Goal: Task Accomplishment & Management: Manage account settings

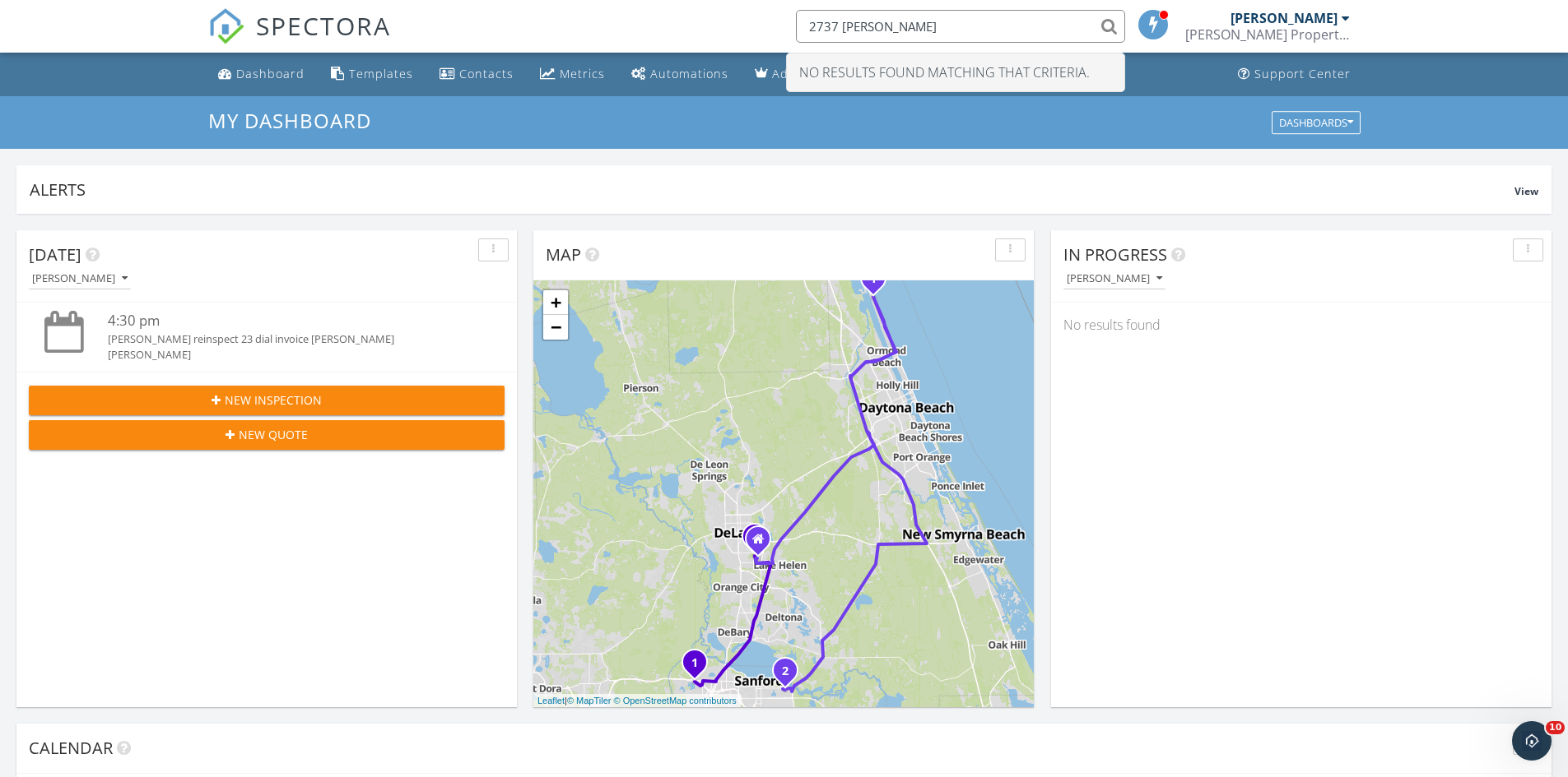
scroll to position [1522, 1593]
click at [117, 282] on div "[PERSON_NAME]" at bounding box center [79, 278] width 95 height 11
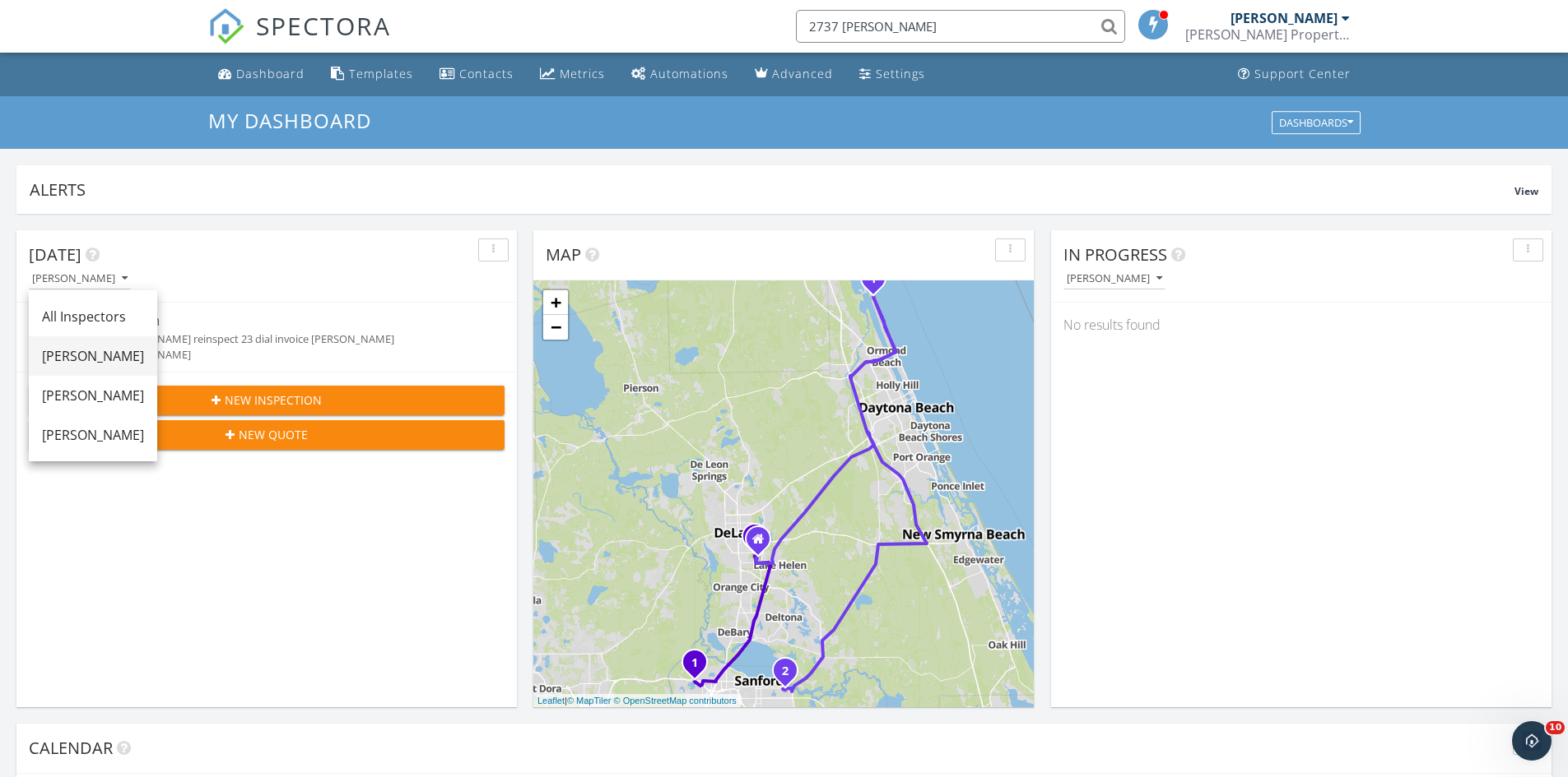
click at [131, 359] on div "[PERSON_NAME]" at bounding box center [93, 356] width 102 height 20
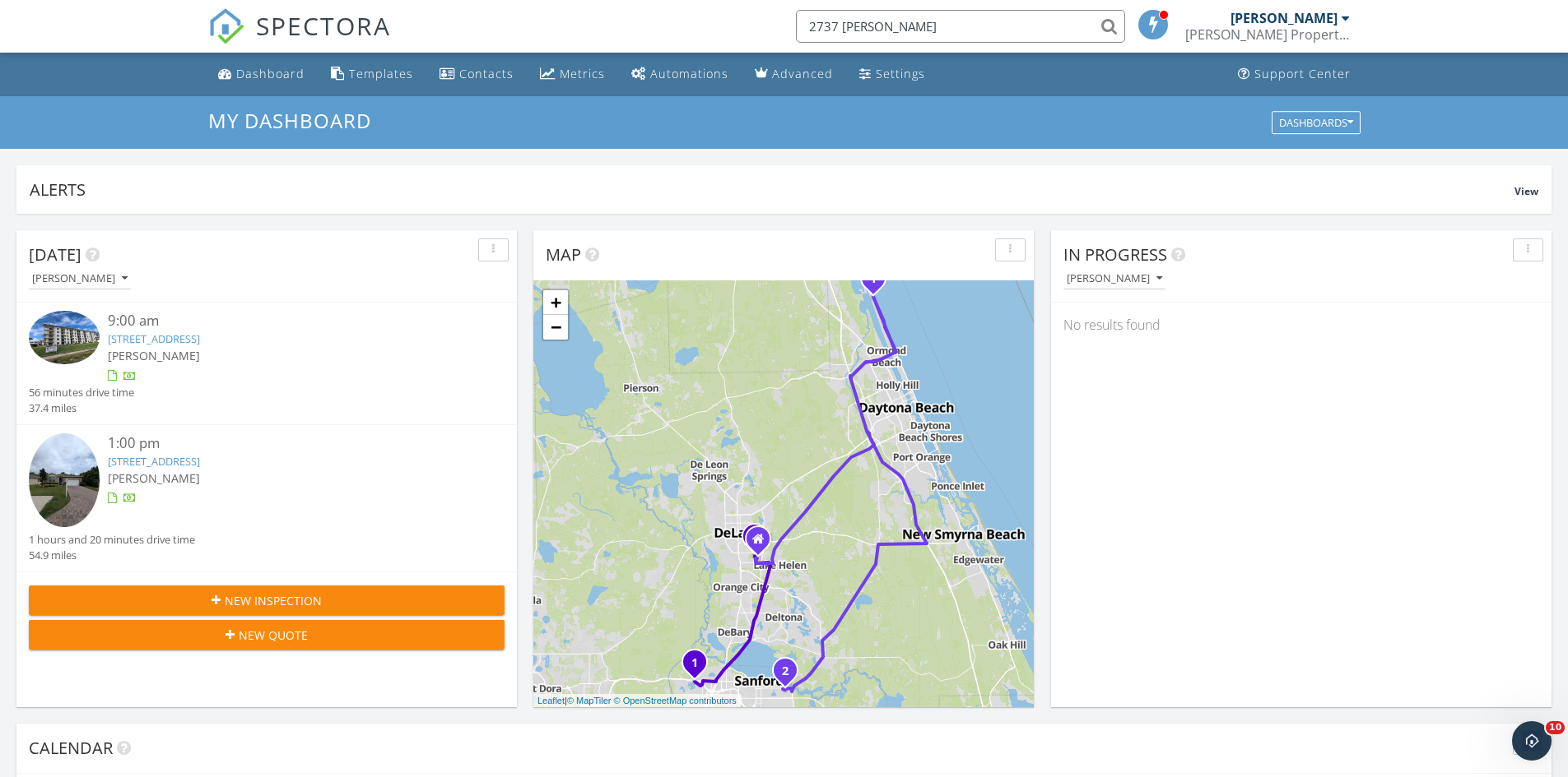
click at [200, 342] on link "3100 Ocean Shore Drive, Ormond Beach, FL 201, Ormond Beach, FL 32176" at bounding box center [153, 339] width 93 height 15
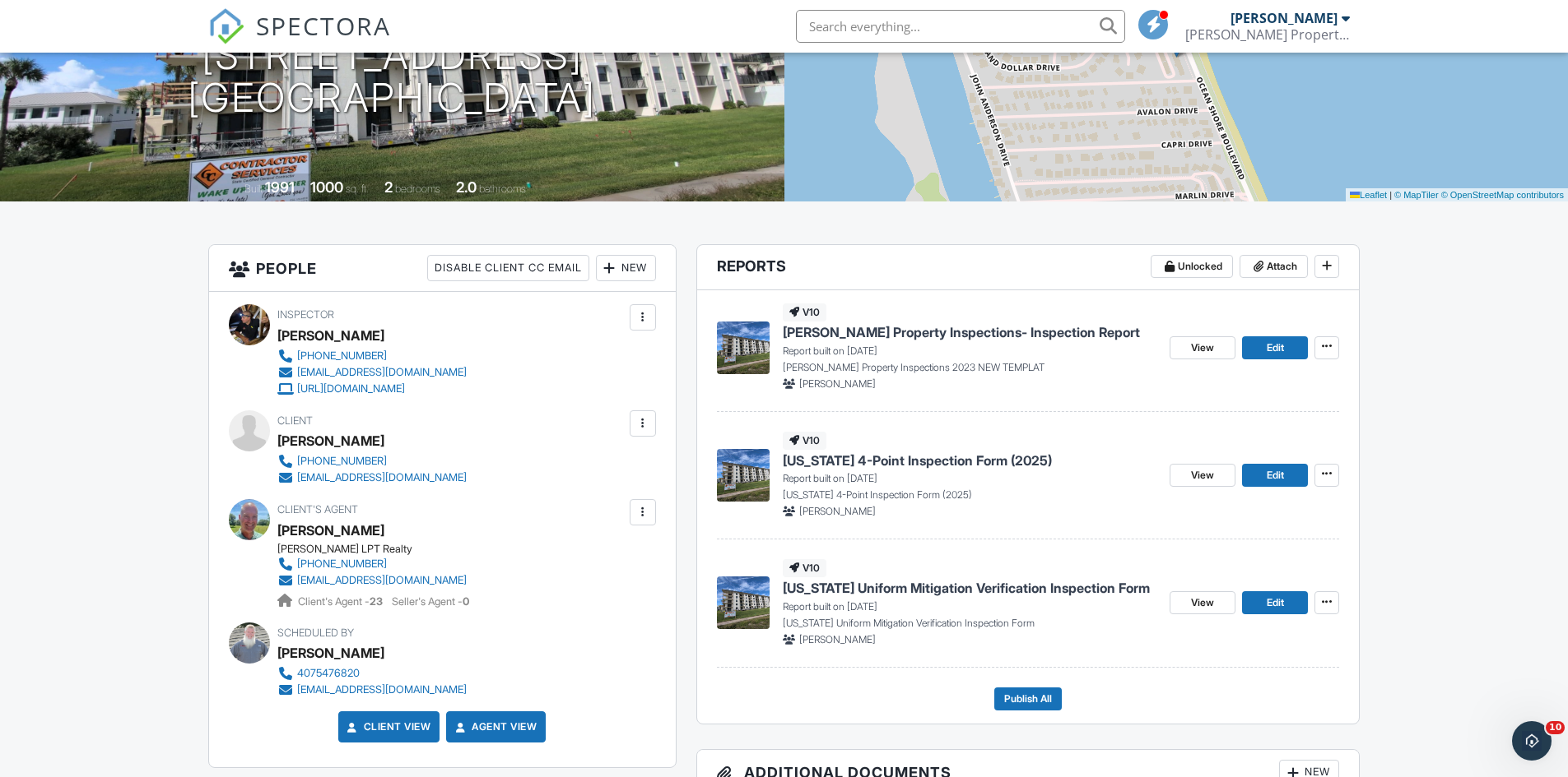
scroll to position [247, 0]
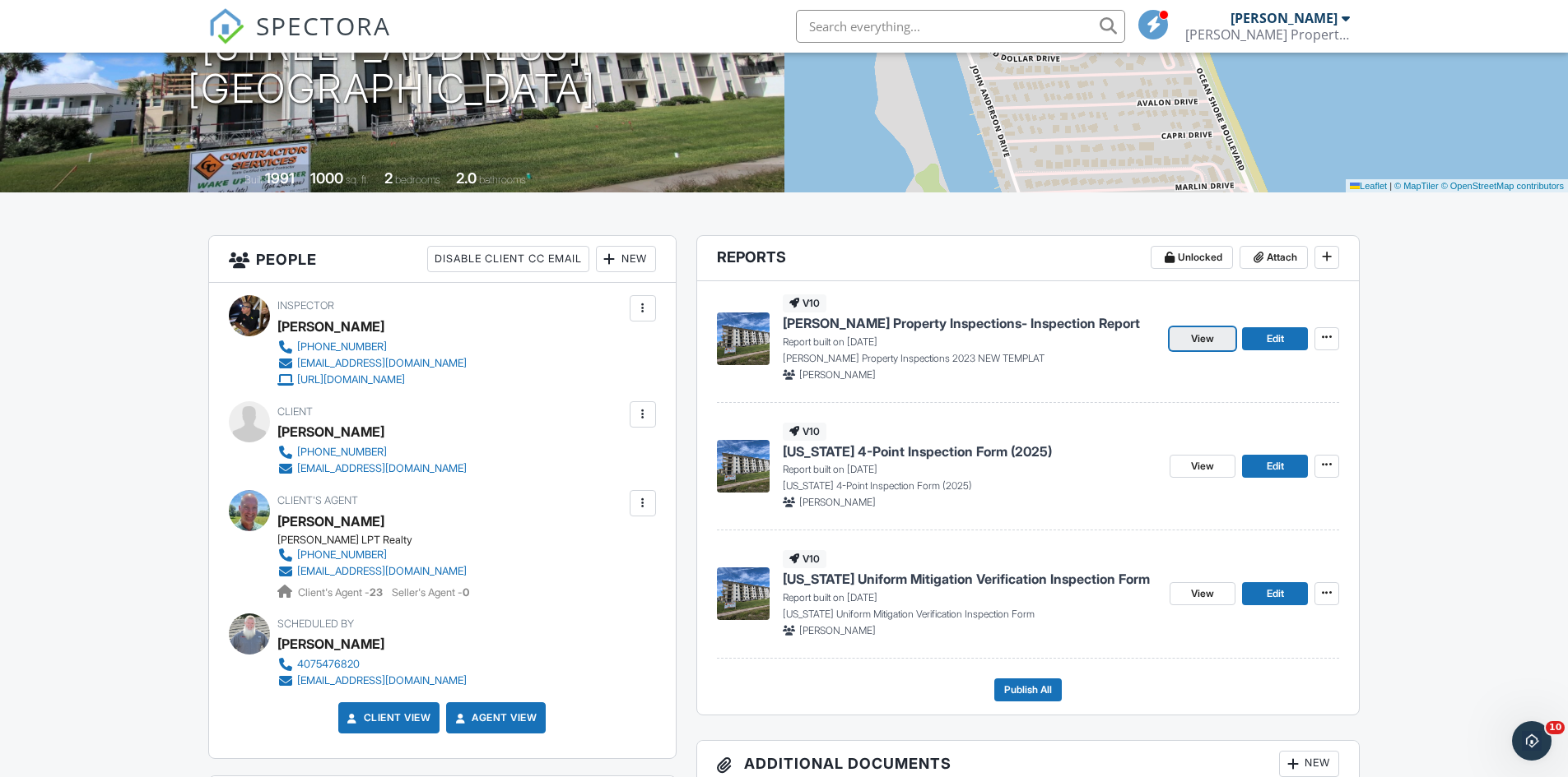
click at [1203, 338] on span "View" at bounding box center [1202, 339] width 23 height 17
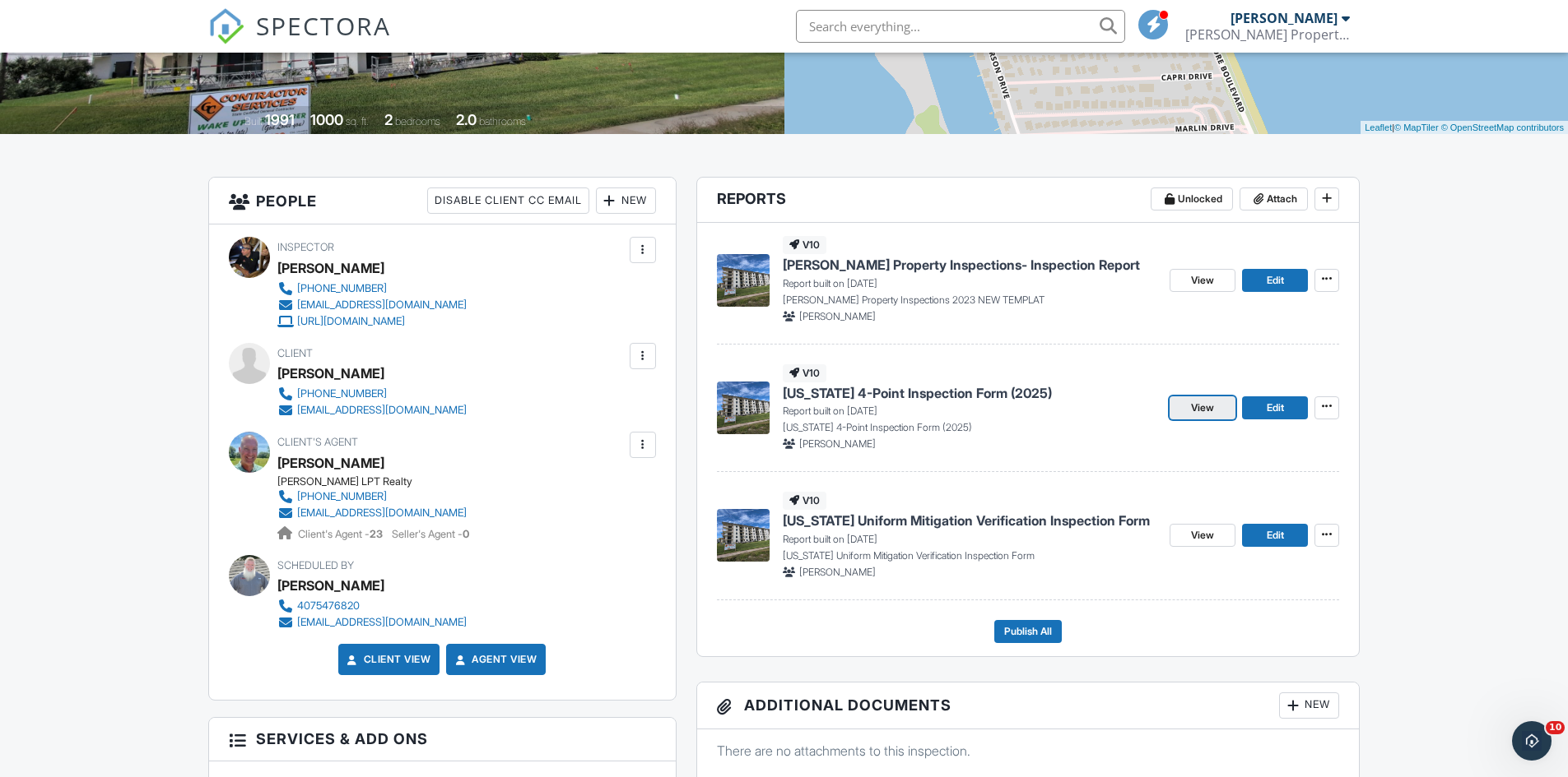
click at [1215, 410] on link "View" at bounding box center [1202, 407] width 65 height 23
